Goal: Task Accomplishment & Management: Manage account settings

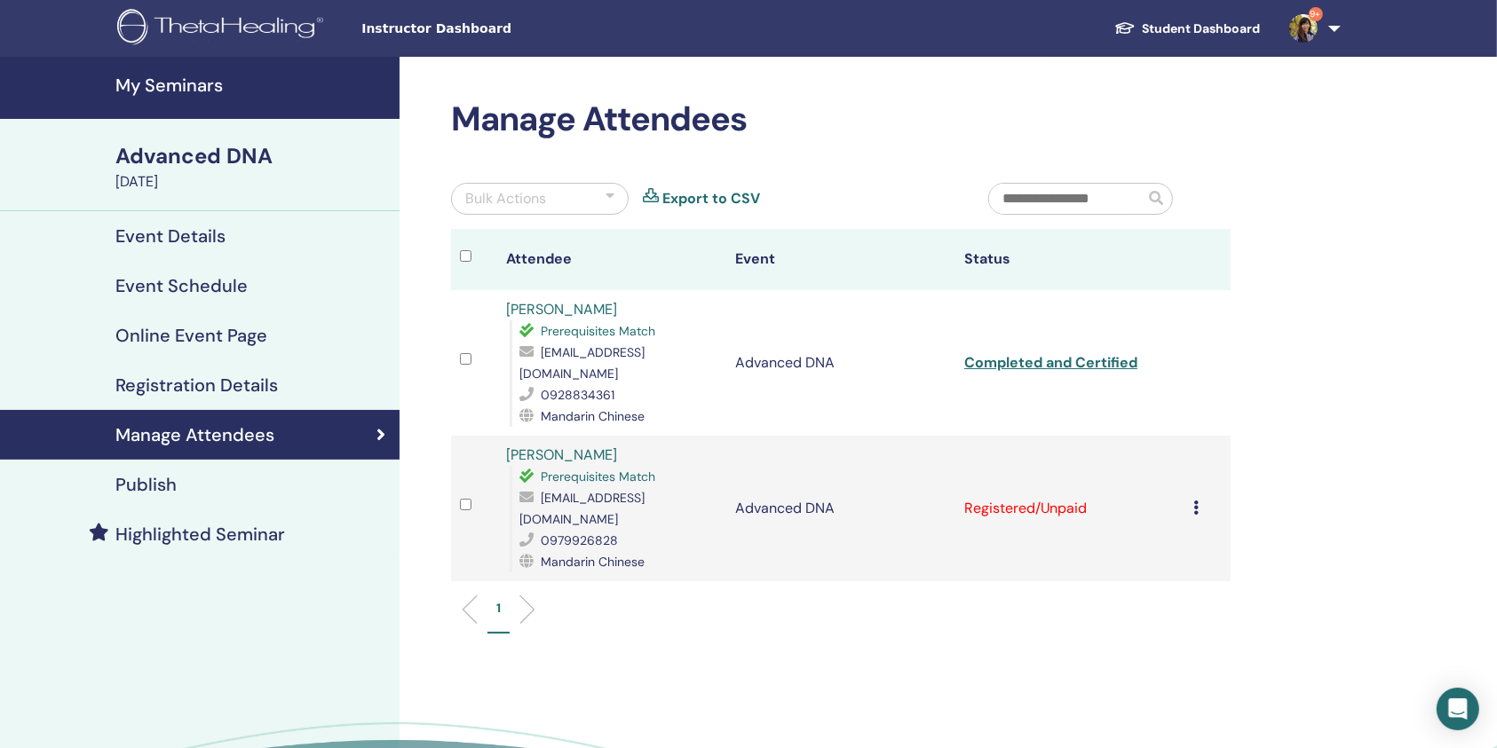
click at [1198, 501] on icon at bounding box center [1195, 508] width 5 height 14
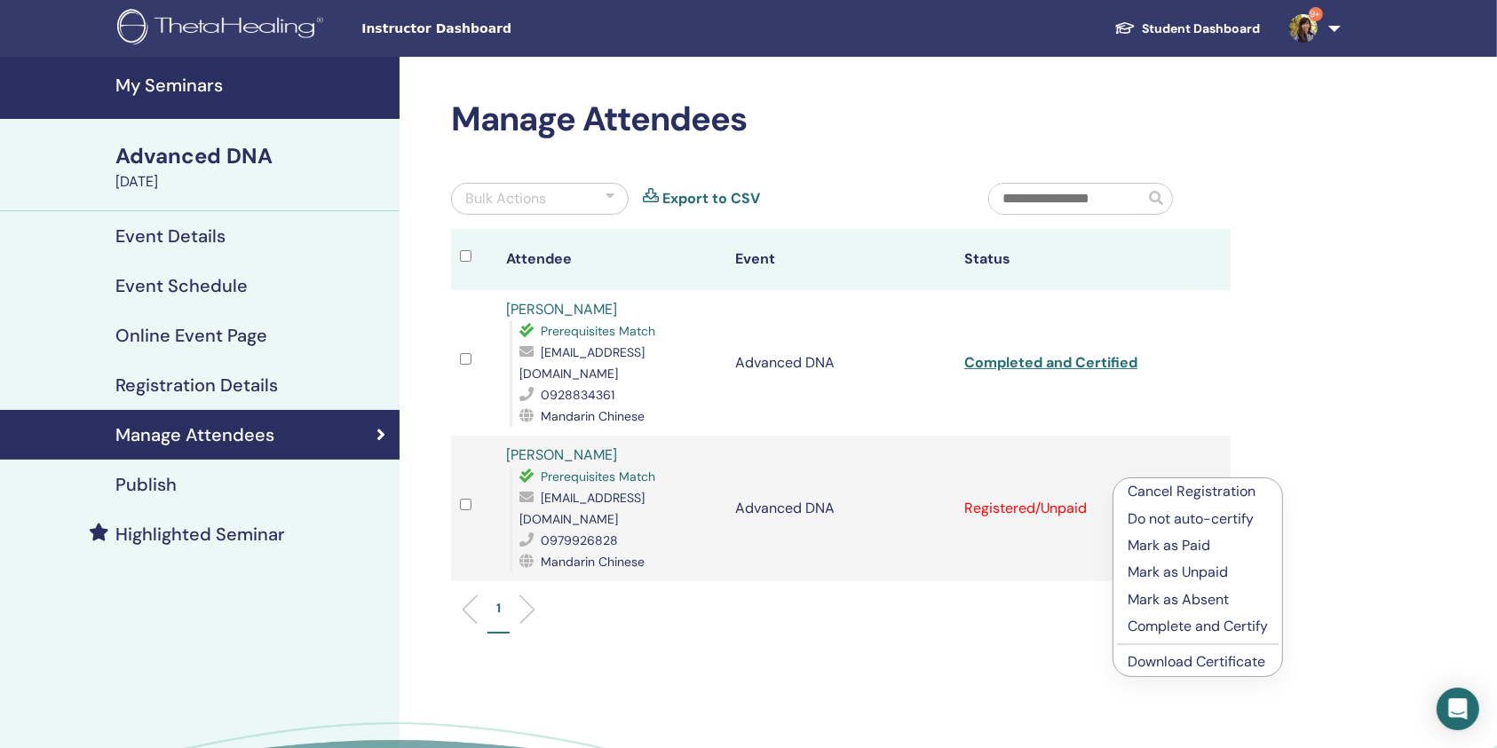
click at [1207, 629] on p "Complete and Certify" at bounding box center [1198, 626] width 140 height 21
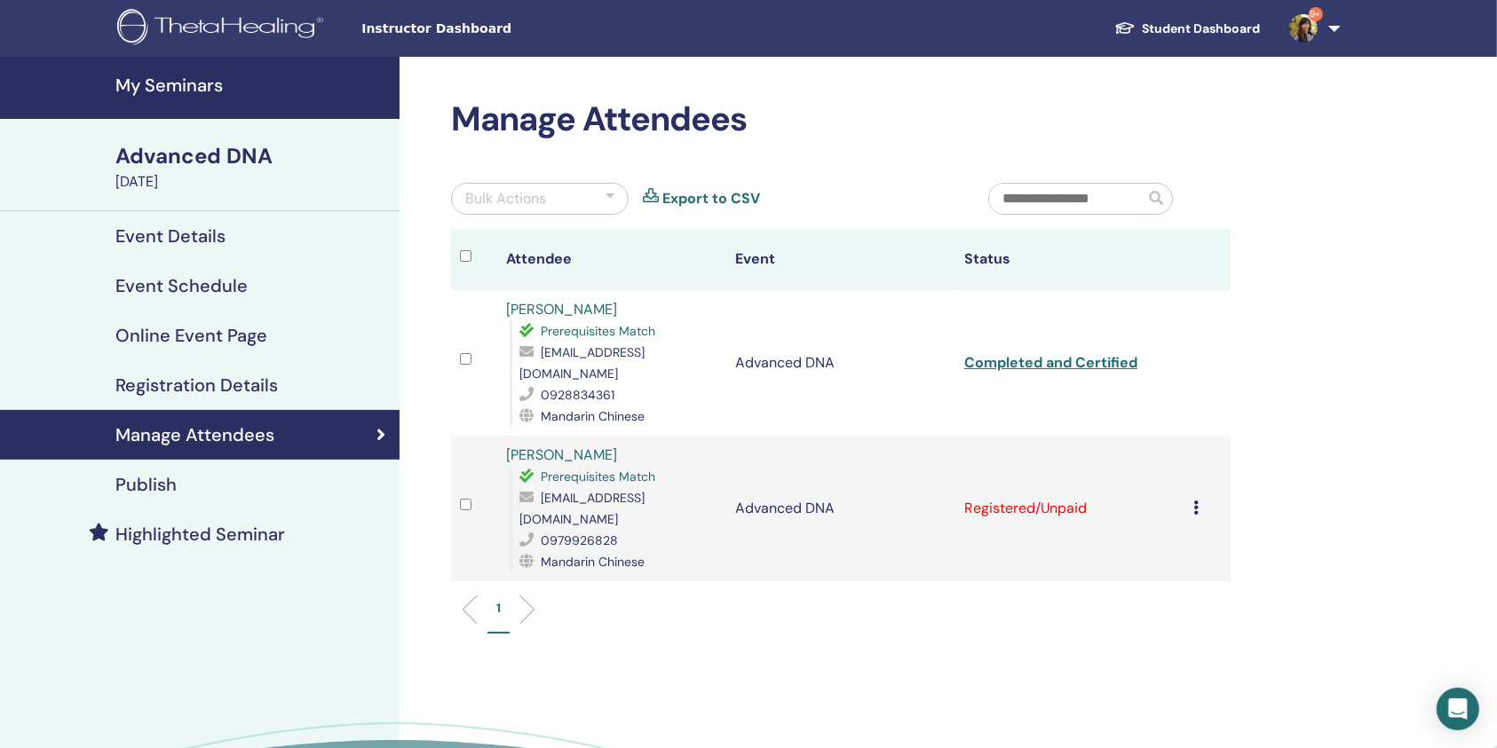
click at [1198, 501] on icon at bounding box center [1195, 508] width 5 height 14
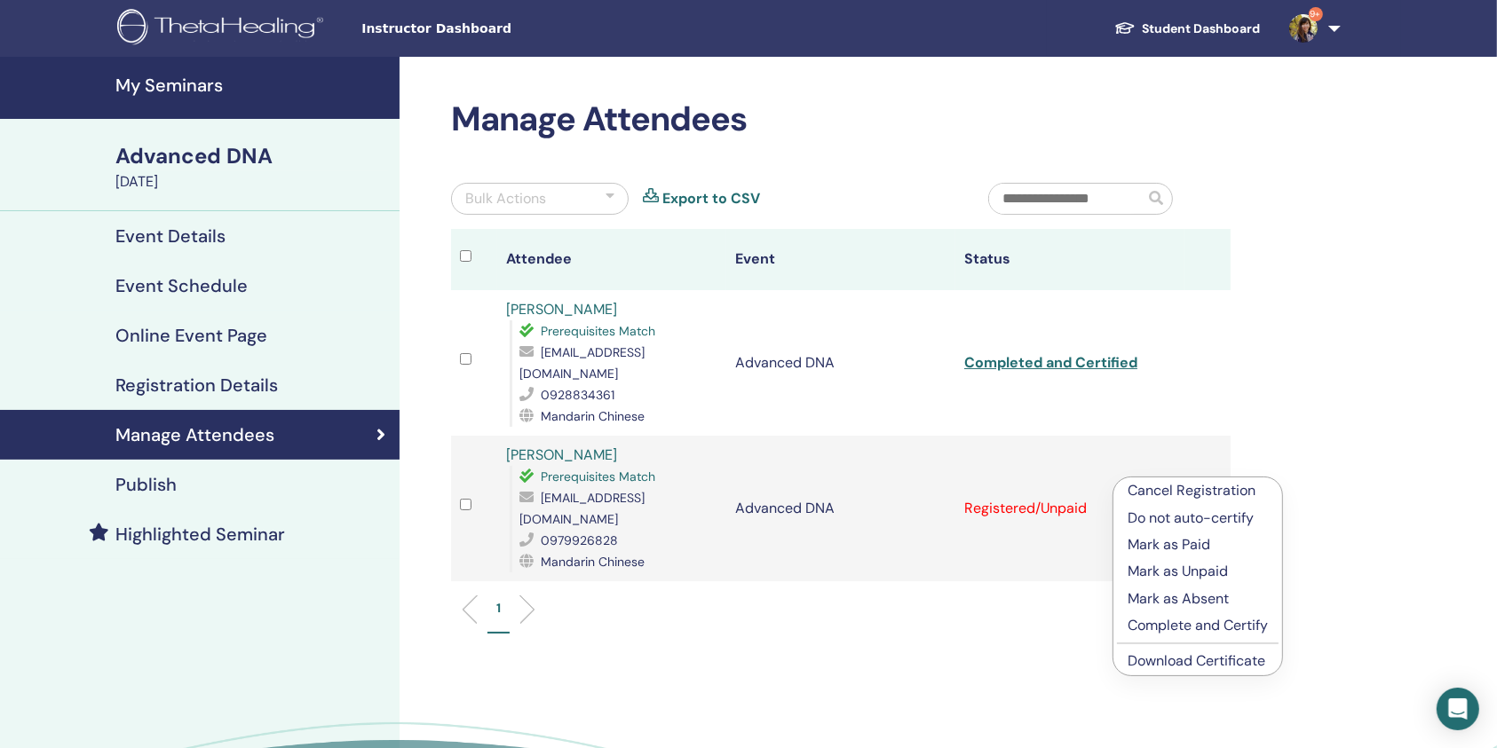
click at [1194, 629] on p "Complete and Certify" at bounding box center [1198, 625] width 140 height 21
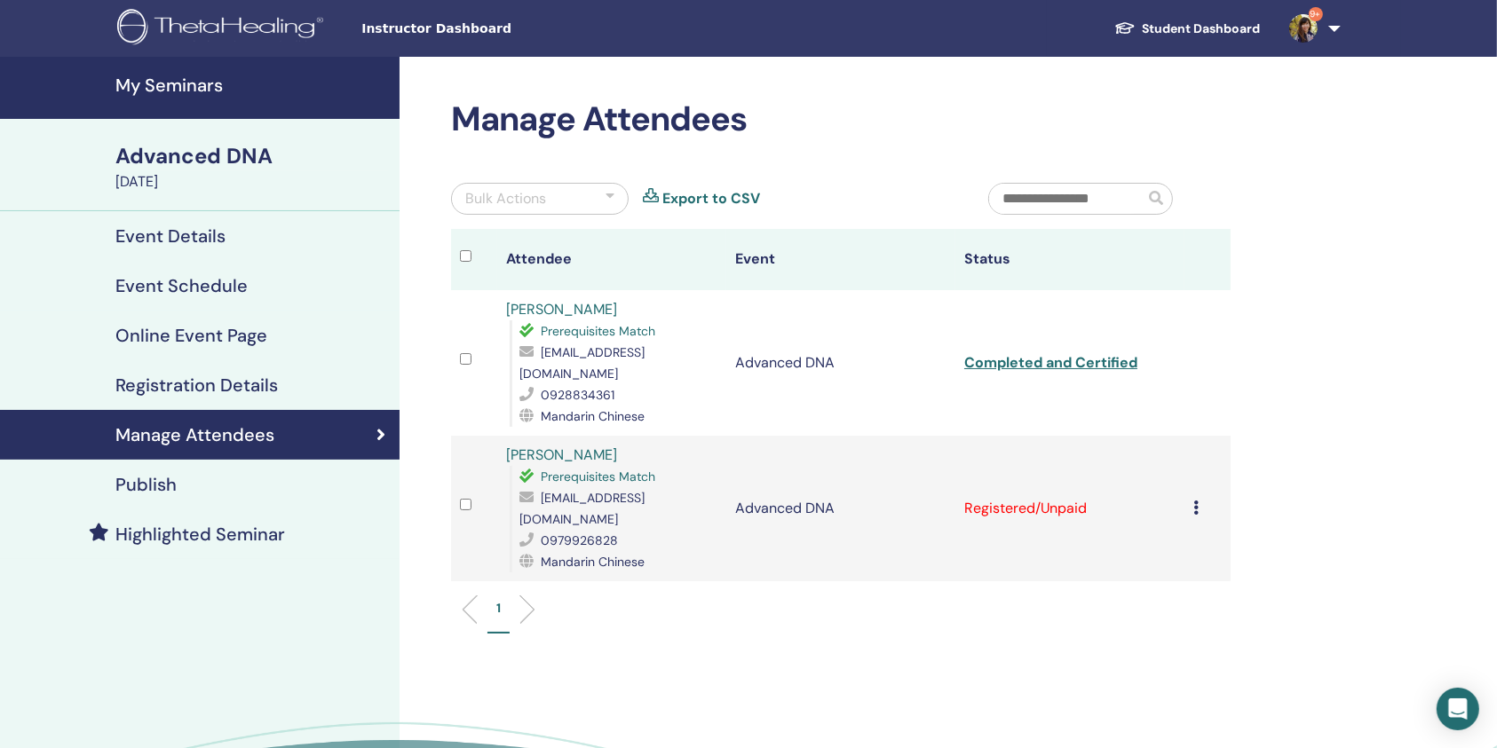
click at [1194, 501] on icon at bounding box center [1195, 508] width 5 height 14
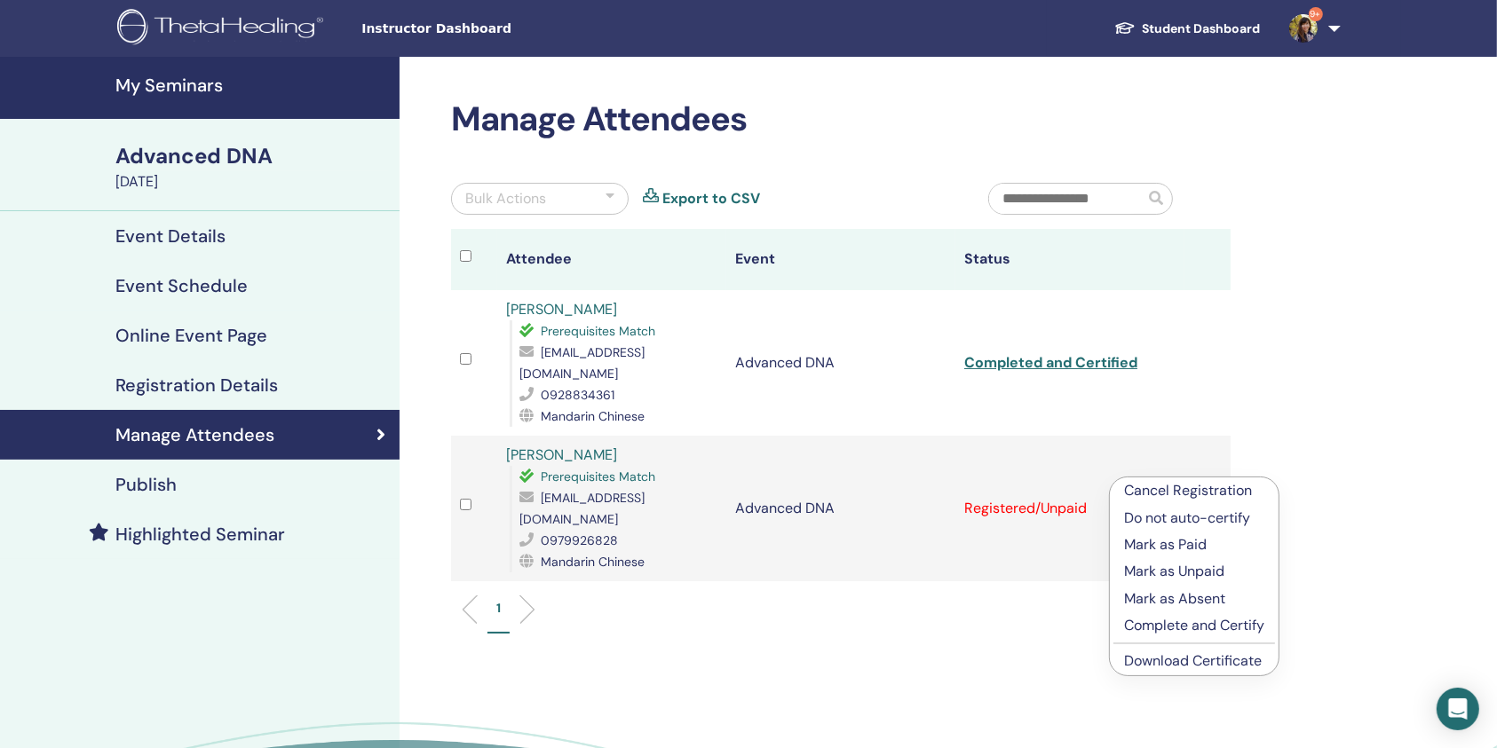
click at [1183, 629] on p "Complete and Certify" at bounding box center [1194, 625] width 140 height 21
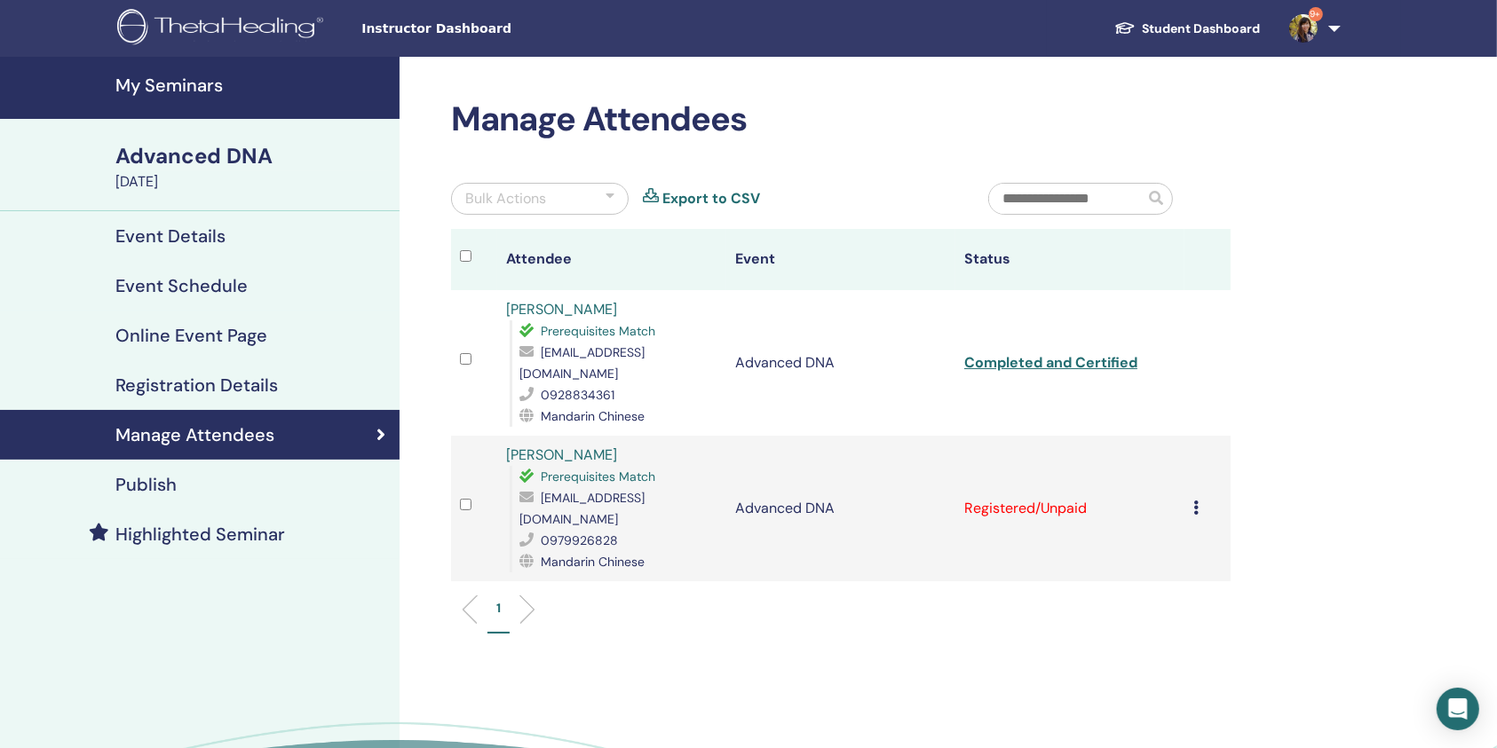
click at [1197, 498] on div "Cancel Registration Do not auto-certify Mark as Paid Mark as Unpaid Mark as Abs…" at bounding box center [1207, 508] width 28 height 21
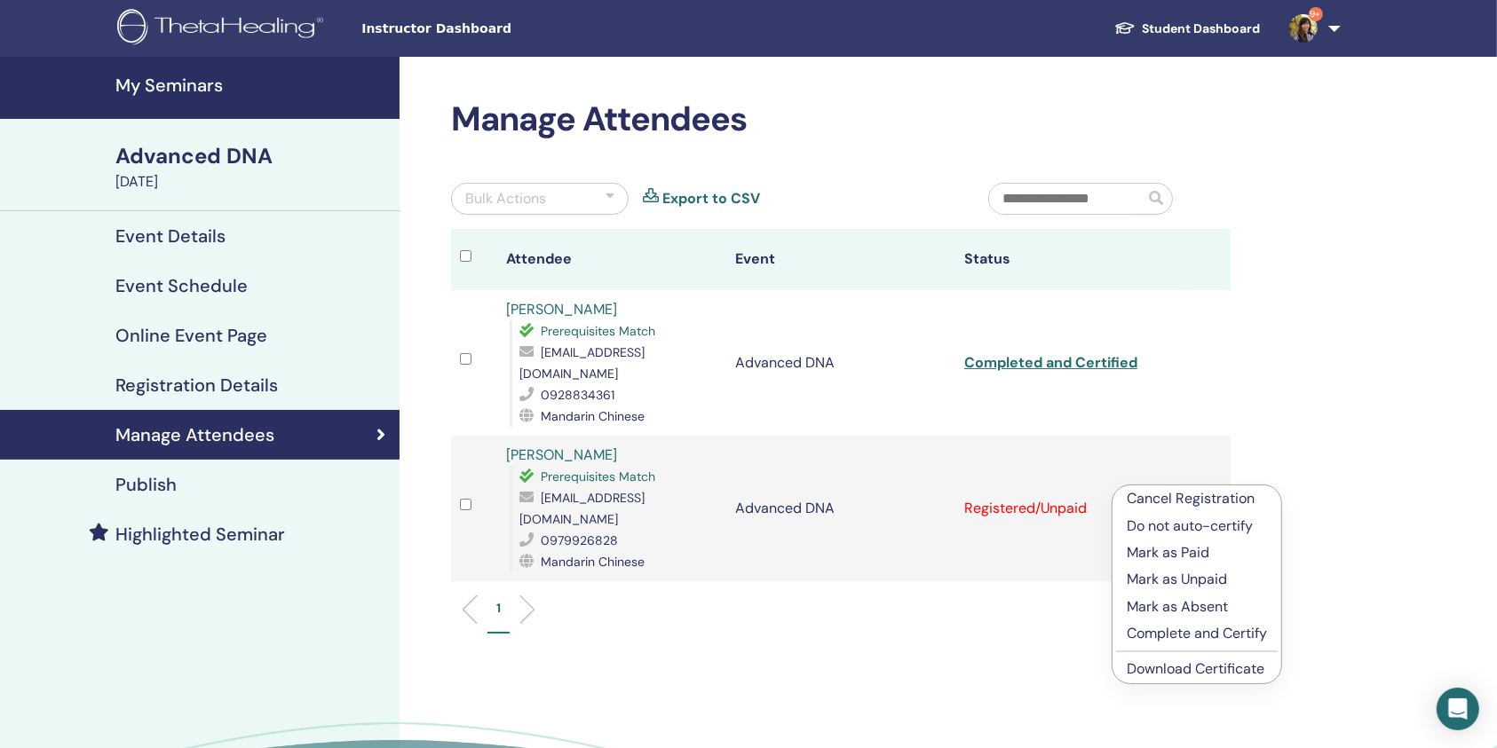
click at [1179, 630] on p "Complete and Certify" at bounding box center [1197, 633] width 140 height 21
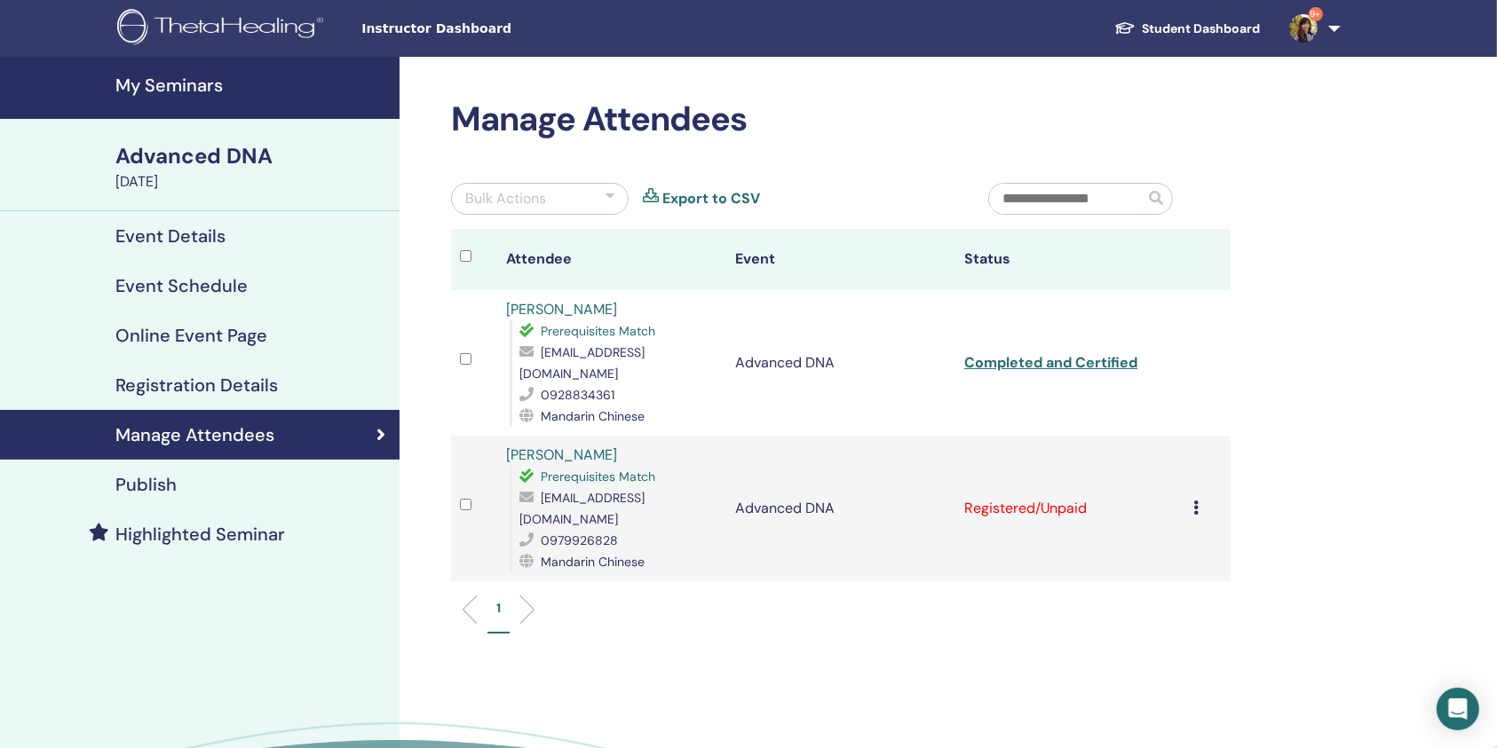
click at [1198, 501] on icon at bounding box center [1195, 508] width 5 height 14
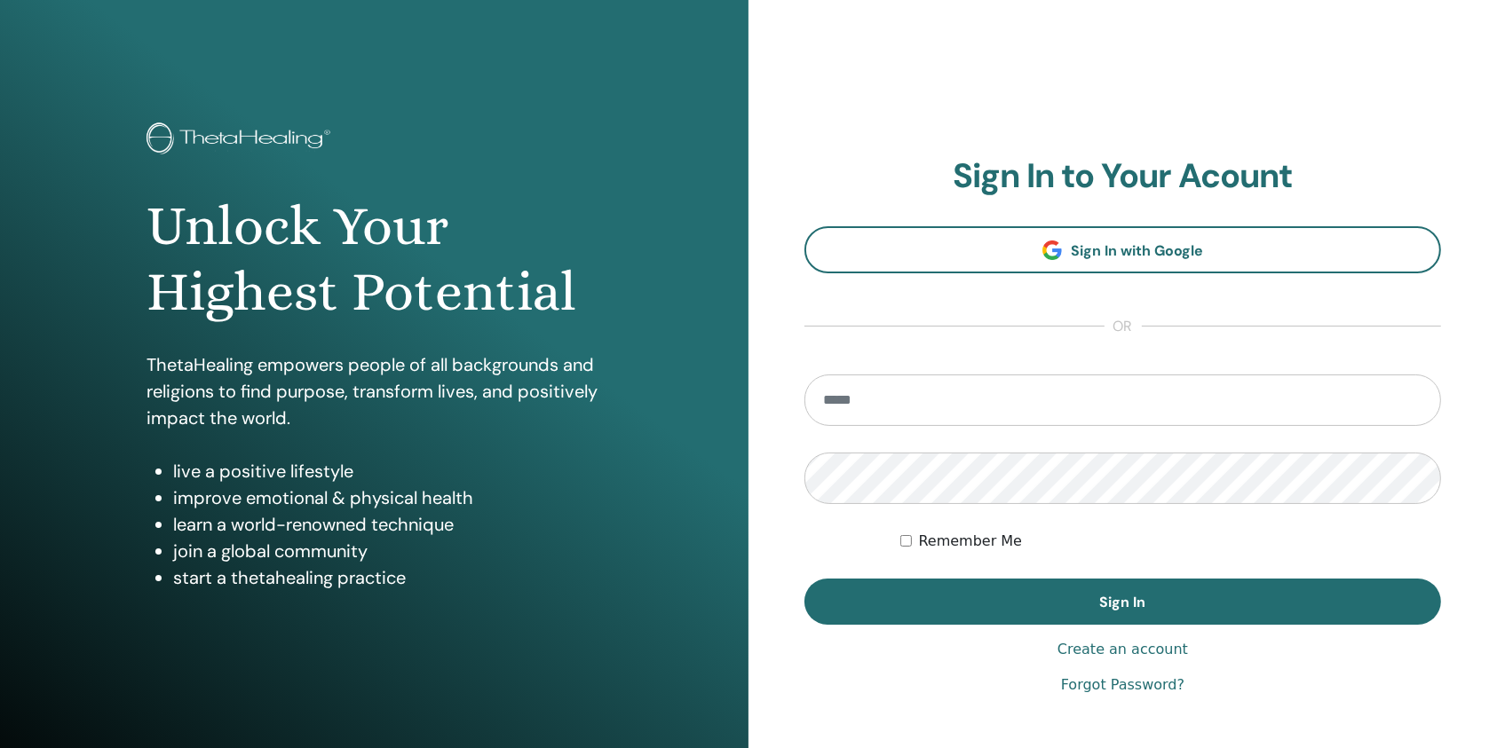
type input "**********"
click at [1031, 626] on div "**********" at bounding box center [1122, 426] width 637 height 540
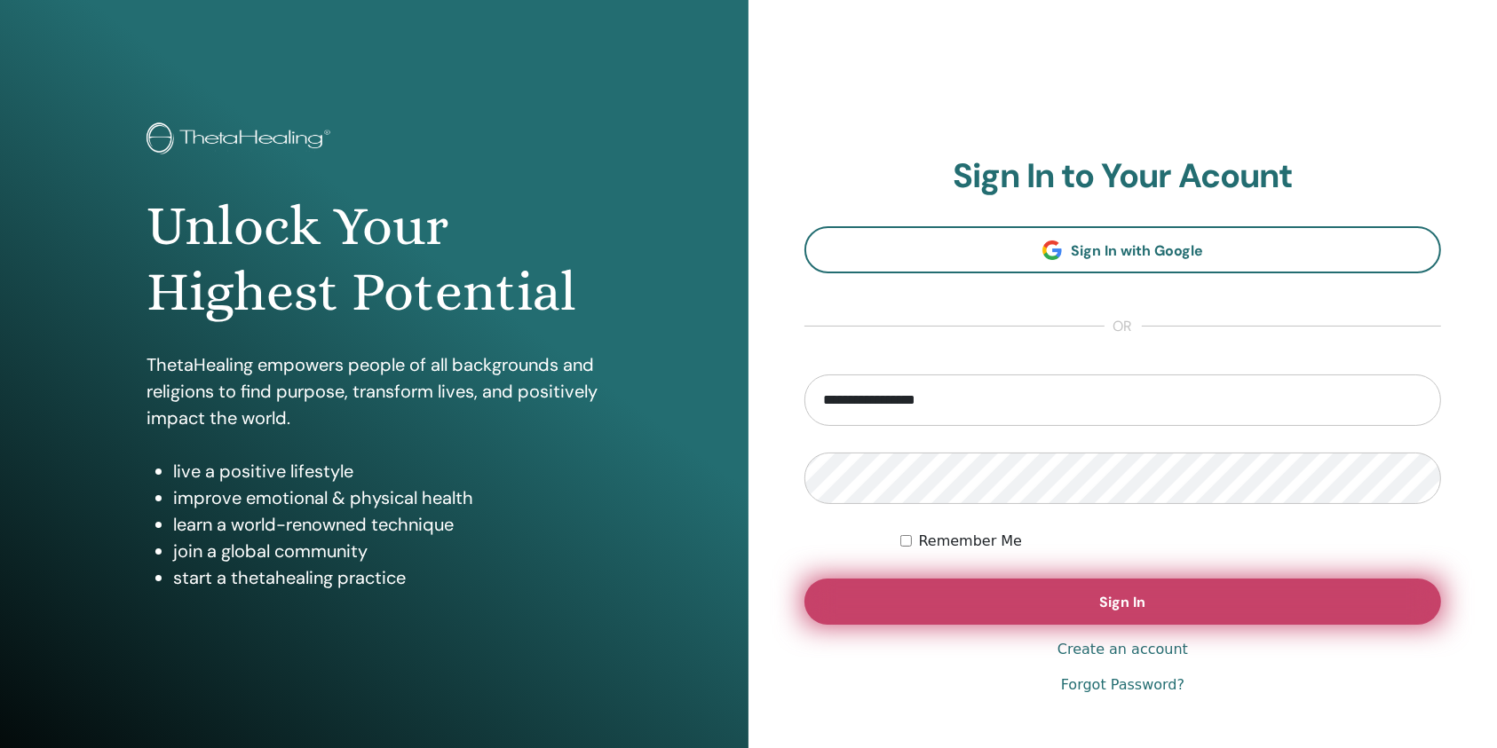
click at [1036, 605] on button "Sign In" at bounding box center [1122, 602] width 637 height 46
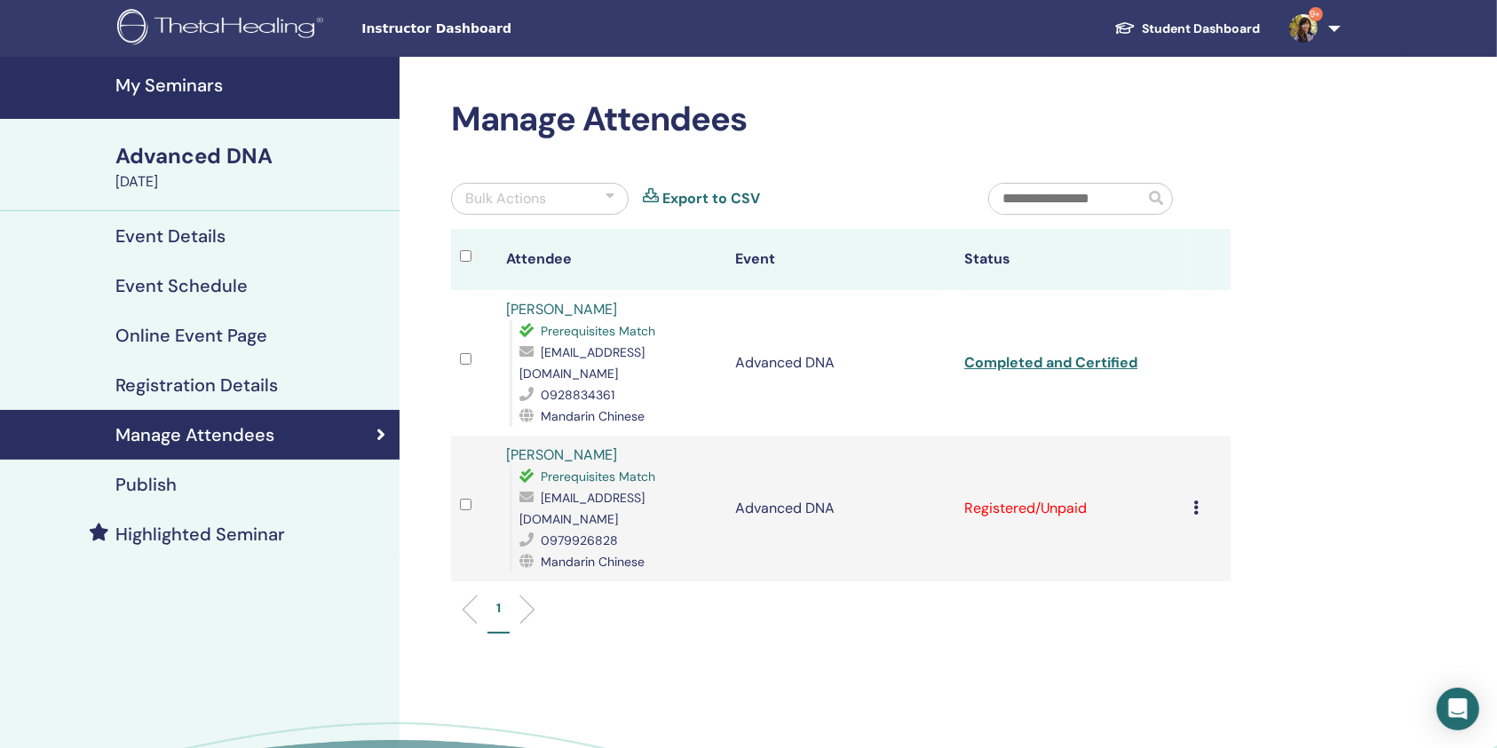
click at [1193, 501] on icon at bounding box center [1195, 508] width 5 height 14
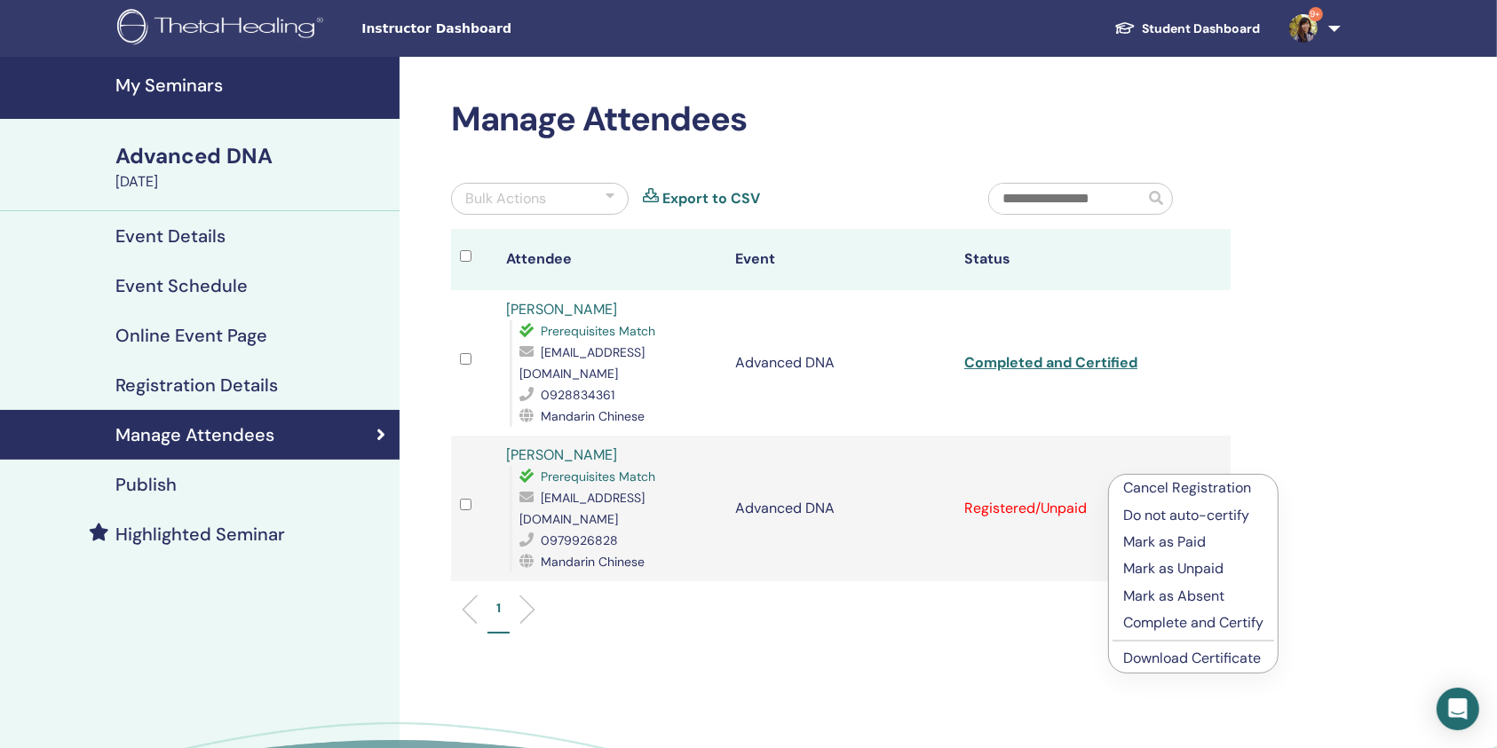
click at [1183, 622] on p "Complete and Certify" at bounding box center [1193, 623] width 140 height 21
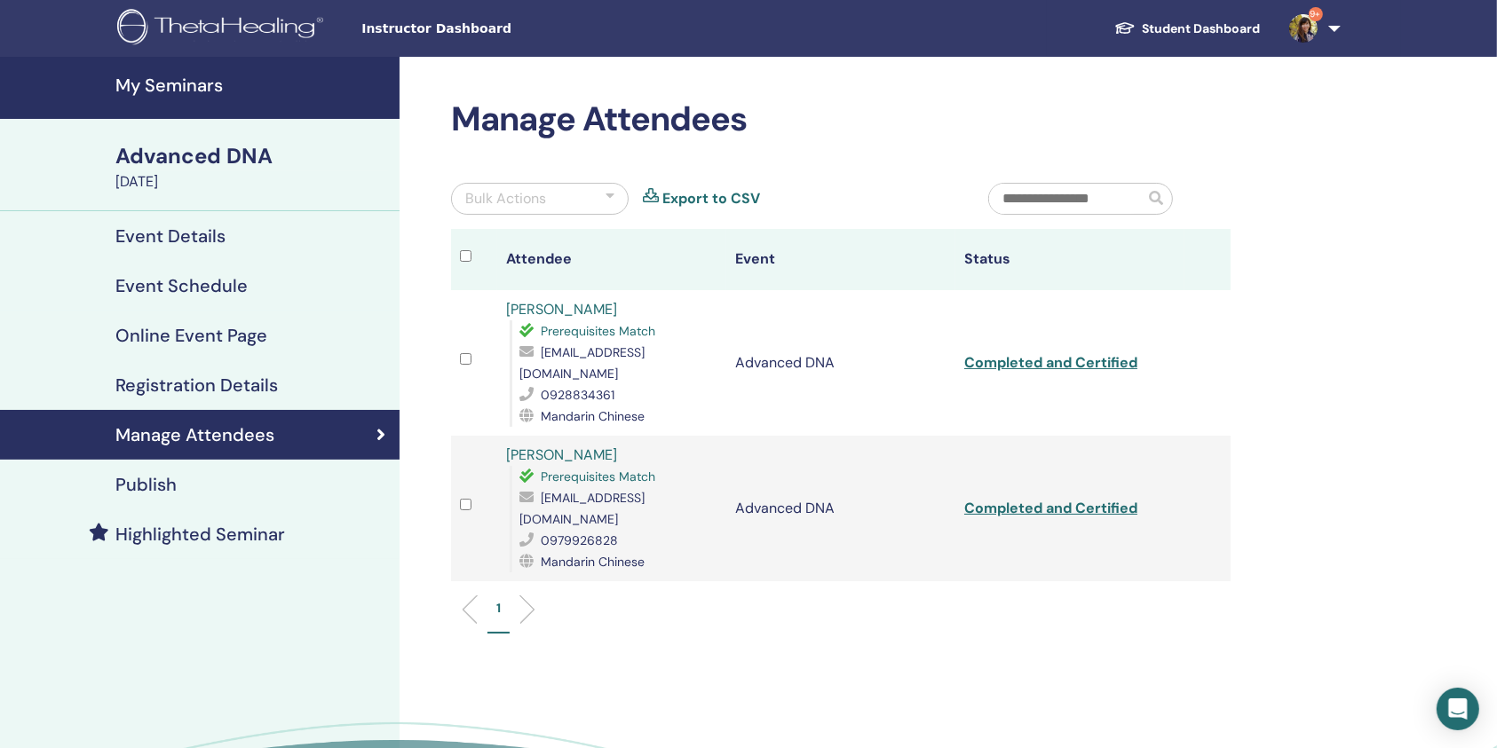
click at [716, 599] on ul "1" at bounding box center [840, 616] width 749 height 35
